Goal: Find specific page/section: Find specific page/section

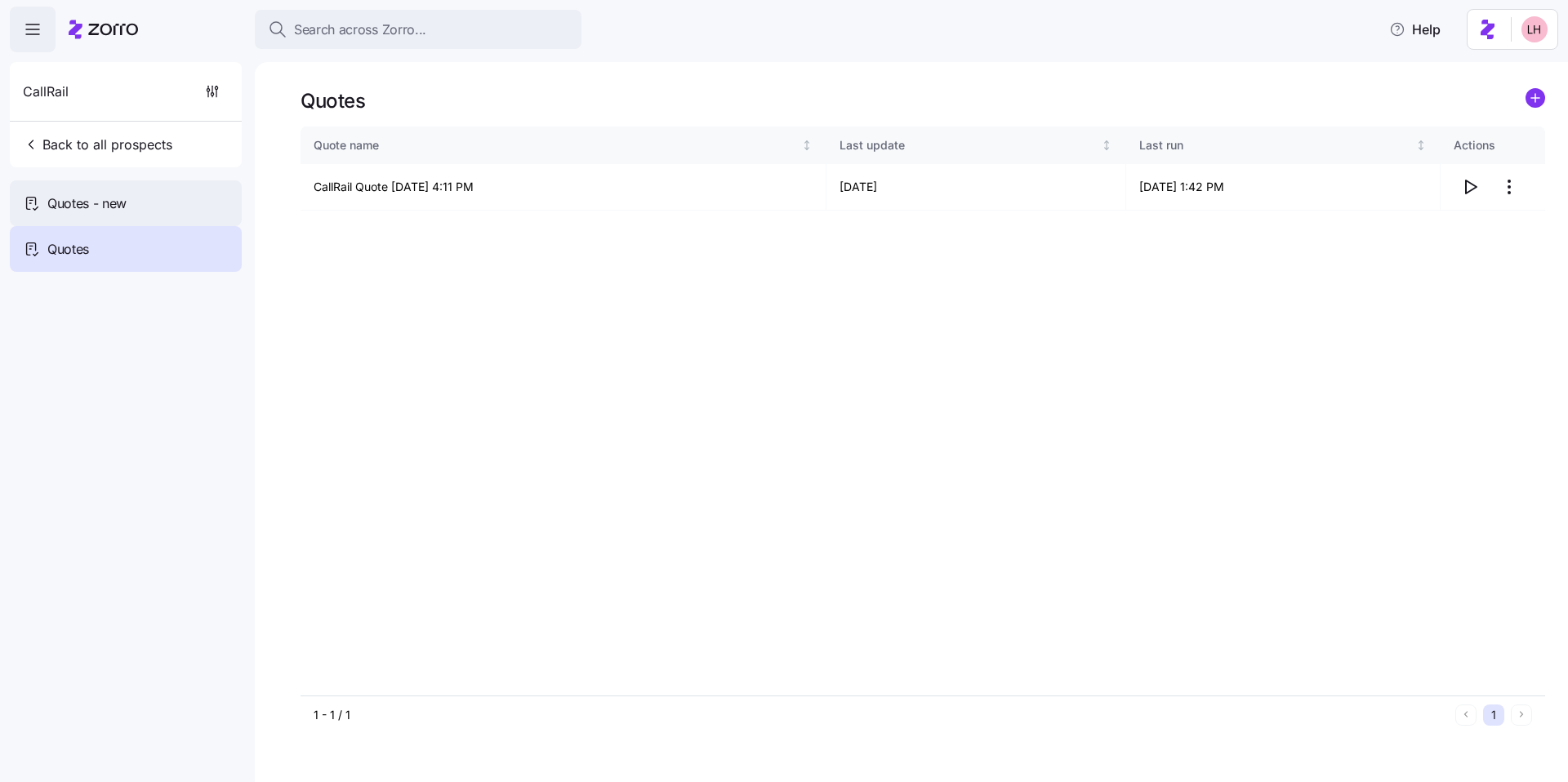
click at [213, 201] on div "Quotes - new" at bounding box center [126, 203] width 232 height 46
